Goal: Check status: Check status

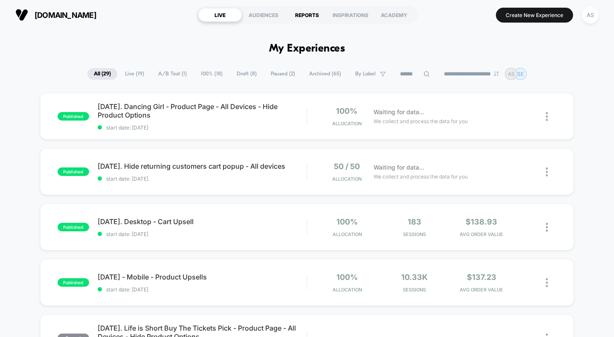
click at [303, 15] on div "REPORTS" at bounding box center [307, 15] width 44 height 14
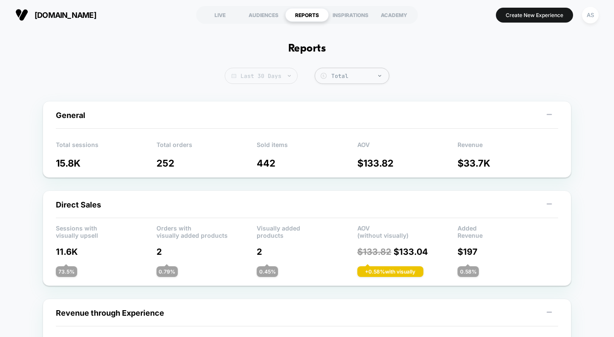
click at [269, 72] on span "Last 30 Days" at bounding box center [261, 76] width 73 height 16
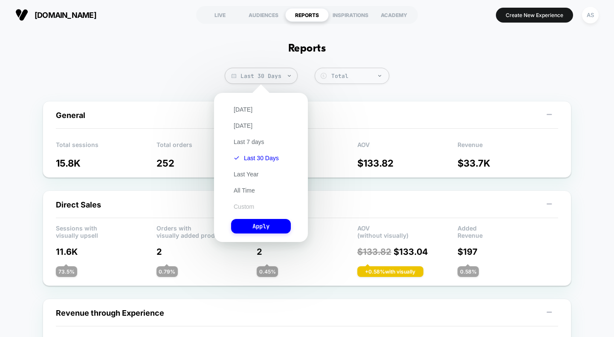
click at [246, 205] on button "Custom" at bounding box center [244, 207] width 26 height 8
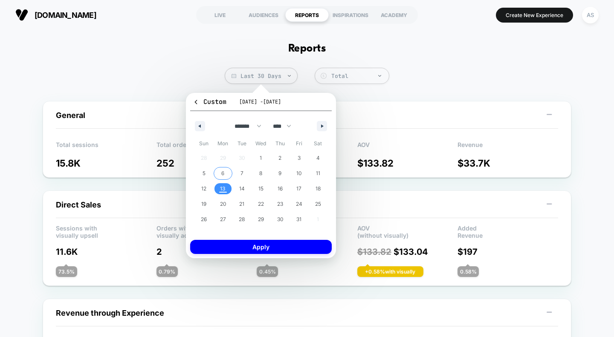
click at [221, 173] on span "6" at bounding box center [223, 173] width 19 height 11
click at [208, 190] on span "12" at bounding box center [204, 188] width 19 height 11
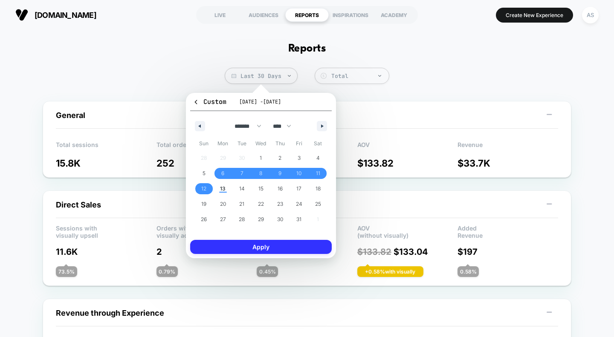
click at [242, 243] on button "Apply" at bounding box center [261, 247] width 142 height 14
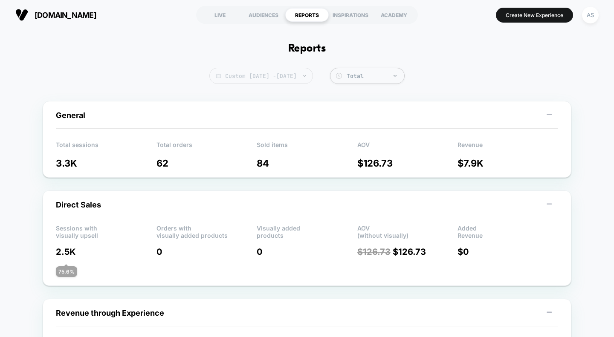
click at [290, 70] on span "Custom [DATE] - [DATE]" at bounding box center [261, 76] width 104 height 16
select select "*"
select select "****"
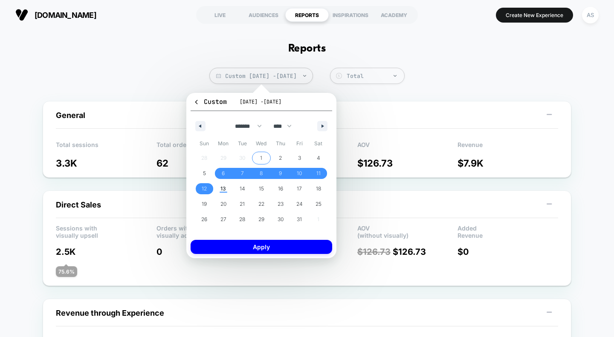
click at [256, 156] on span "1" at bounding box center [261, 158] width 19 height 11
click at [224, 187] on span "13" at bounding box center [224, 188] width 6 height 15
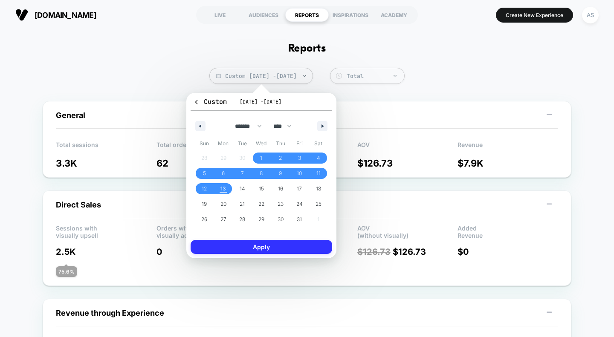
click at [259, 249] on button "Apply" at bounding box center [262, 247] width 142 height 14
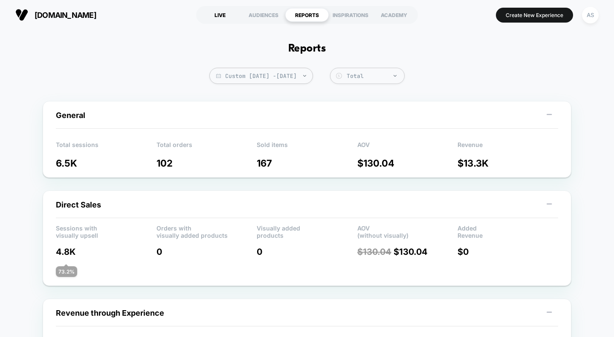
click at [223, 12] on div "LIVE" at bounding box center [220, 15] width 44 height 14
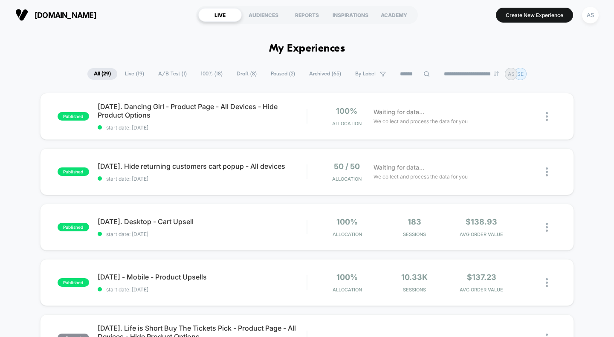
click at [155, 74] on span "A/B Test ( 1 )" at bounding box center [172, 74] width 41 height 12
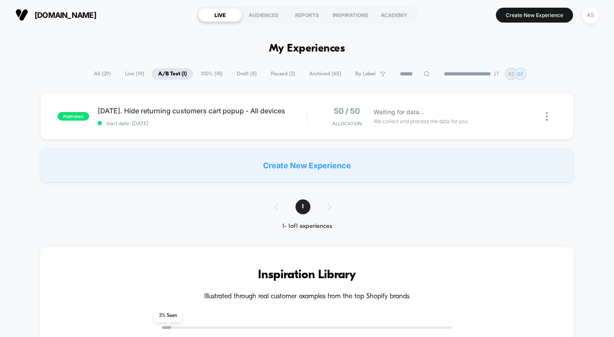
click at [101, 74] on span "All ( 29 )" at bounding box center [102, 74] width 30 height 12
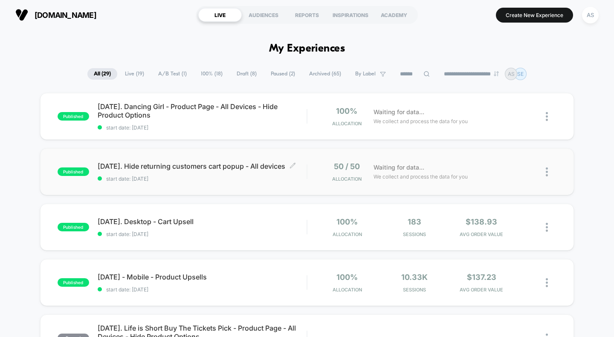
click at [195, 163] on span "[DATE]. Hide returning customers cart popup - All devices Click to edit experie…" at bounding box center [202, 166] width 209 height 9
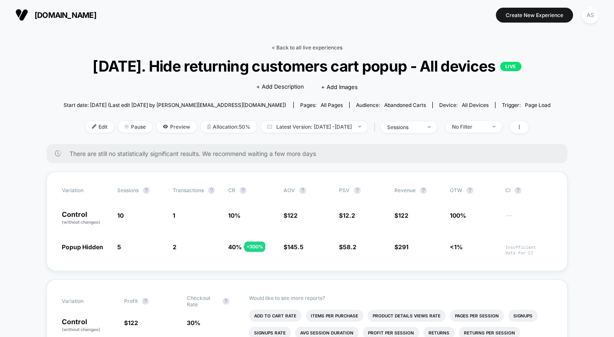
click at [309, 48] on link "< Back to all live experiences" at bounding box center [307, 47] width 71 height 6
